Goal: Information Seeking & Learning: Learn about a topic

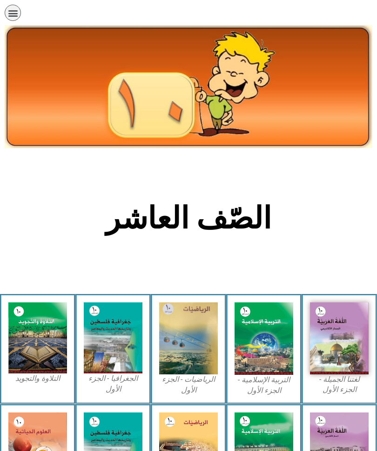
scroll to position [156, 0]
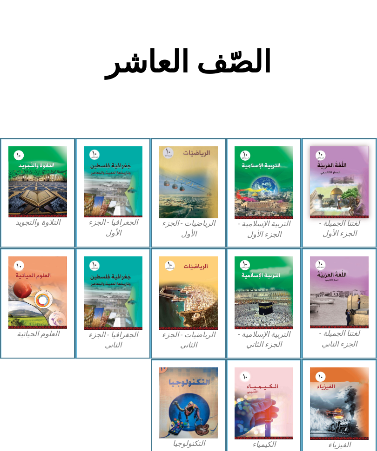
click at [342, 196] on img at bounding box center [339, 182] width 59 height 72
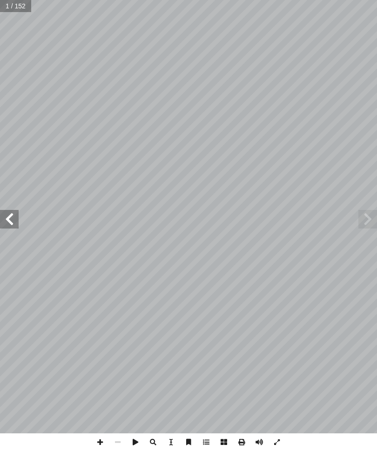
click at [7, 216] on span at bounding box center [9, 219] width 19 height 19
click at [10, 219] on span at bounding box center [9, 219] width 19 height 19
click at [3, 220] on span at bounding box center [9, 219] width 19 height 19
click at [5, 210] on span at bounding box center [9, 219] width 19 height 19
click at [14, 210] on span at bounding box center [9, 219] width 19 height 19
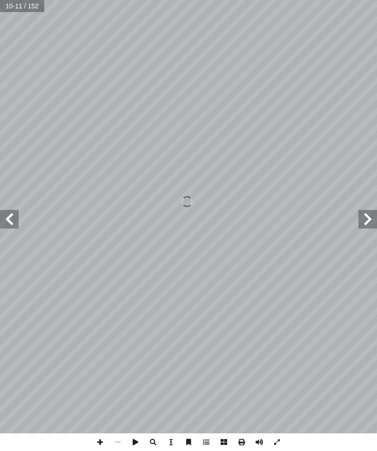
click at [15, 220] on span at bounding box center [9, 219] width 19 height 19
click at [7, 219] on span at bounding box center [9, 219] width 19 height 19
click at [12, 223] on span at bounding box center [9, 219] width 19 height 19
click at [7, 221] on span at bounding box center [9, 219] width 19 height 19
click at [12, 219] on span at bounding box center [9, 219] width 19 height 19
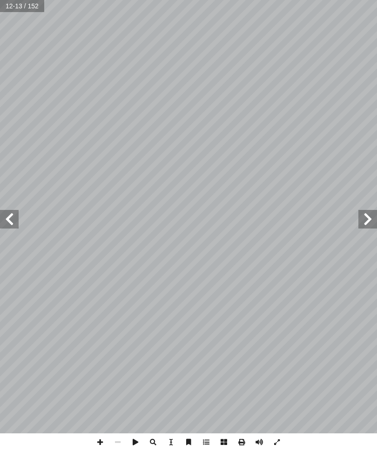
click at [15, 225] on span at bounding box center [9, 219] width 19 height 19
click at [13, 217] on span at bounding box center [9, 219] width 19 height 19
click at [14, 221] on span at bounding box center [9, 219] width 19 height 19
click at [3, 213] on span at bounding box center [9, 219] width 19 height 19
click at [11, 216] on span at bounding box center [9, 219] width 19 height 19
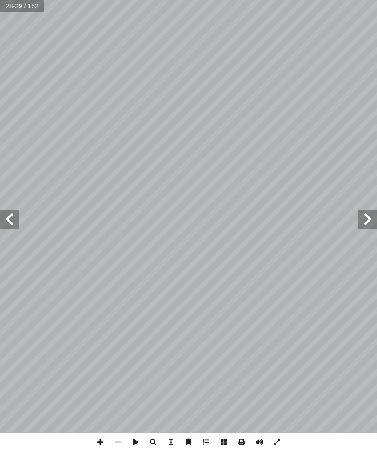
click at [6, 214] on span at bounding box center [9, 219] width 19 height 19
click at [17, 223] on span at bounding box center [9, 219] width 19 height 19
click at [6, 218] on span at bounding box center [9, 219] width 19 height 19
click at [12, 219] on span at bounding box center [9, 219] width 19 height 19
click at [9, 218] on span at bounding box center [9, 219] width 19 height 19
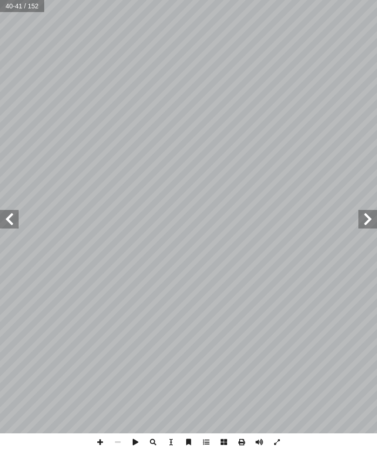
click at [6, 218] on span at bounding box center [9, 219] width 19 height 19
click at [12, 220] on span at bounding box center [9, 219] width 19 height 19
click at [10, 219] on span at bounding box center [9, 219] width 19 height 19
click at [369, 224] on span at bounding box center [367, 219] width 19 height 19
click at [370, 224] on span at bounding box center [367, 219] width 19 height 19
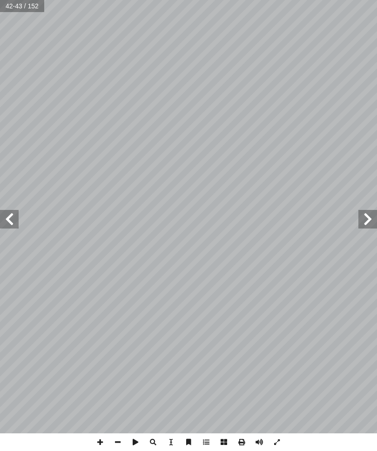
click at [358, 221] on span at bounding box center [367, 219] width 19 height 19
click at [362, 220] on span at bounding box center [367, 219] width 19 height 19
click at [361, 214] on span at bounding box center [367, 219] width 19 height 19
click at [370, 218] on span at bounding box center [367, 219] width 19 height 19
click at [363, 217] on span at bounding box center [367, 219] width 19 height 19
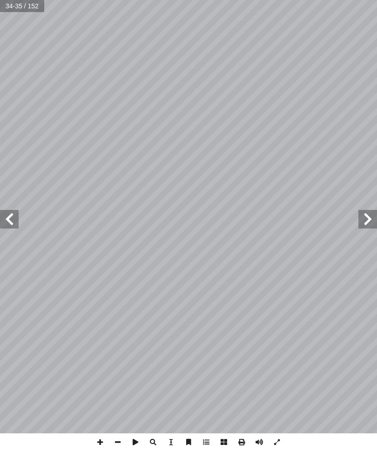
click at [370, 214] on span at bounding box center [367, 219] width 19 height 19
click at [361, 221] on span at bounding box center [367, 219] width 19 height 19
click at [368, 224] on span at bounding box center [367, 219] width 19 height 19
click at [364, 219] on span at bounding box center [367, 219] width 19 height 19
click at [372, 220] on span at bounding box center [367, 219] width 19 height 19
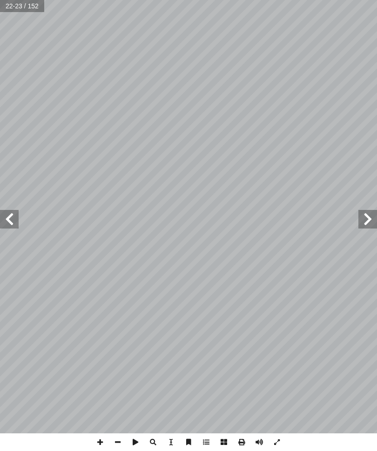
click at [8, 219] on span at bounding box center [9, 219] width 19 height 19
click at [14, 222] on span at bounding box center [9, 219] width 19 height 19
click at [365, 218] on span at bounding box center [367, 218] width 19 height 19
click at [371, 220] on span at bounding box center [367, 218] width 19 height 19
click at [7, 215] on span at bounding box center [9, 218] width 19 height 19
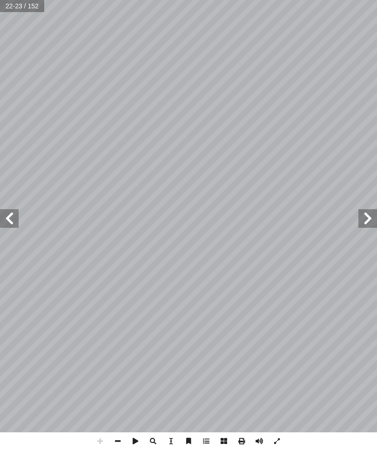
click at [13, 210] on span at bounding box center [9, 218] width 19 height 19
click at [370, 216] on span at bounding box center [367, 218] width 19 height 19
click at [372, 217] on span at bounding box center [367, 218] width 19 height 19
click at [14, 212] on span at bounding box center [9, 218] width 19 height 19
click at [4, 213] on span at bounding box center [9, 218] width 19 height 19
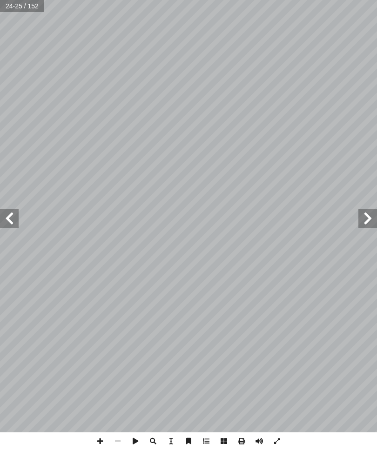
click at [364, 224] on span at bounding box center [367, 218] width 19 height 19
click at [15, 219] on span at bounding box center [9, 218] width 19 height 19
click at [14, 218] on span at bounding box center [9, 218] width 19 height 19
click at [101, 432] on span at bounding box center [100, 441] width 18 height 18
click at [371, 216] on span at bounding box center [367, 218] width 19 height 19
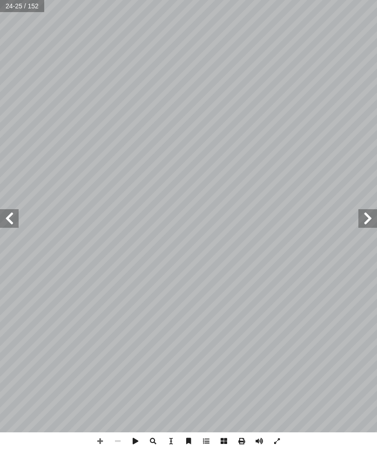
click at [17, 214] on span at bounding box center [9, 218] width 19 height 19
click at [4, 214] on span at bounding box center [9, 219] width 19 height 19
click at [365, 215] on span at bounding box center [367, 219] width 19 height 19
click at [14, 219] on span at bounding box center [9, 218] width 19 height 19
click at [370, 220] on span at bounding box center [367, 218] width 19 height 19
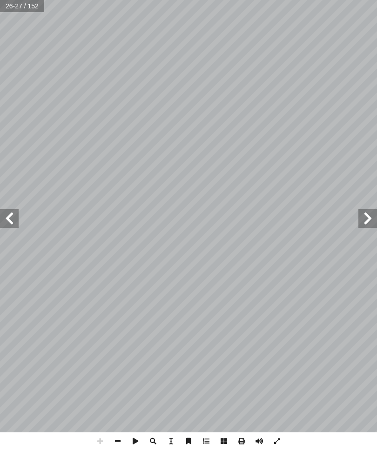
click at [3, 221] on span at bounding box center [9, 218] width 19 height 19
